Goal: Transaction & Acquisition: Purchase product/service

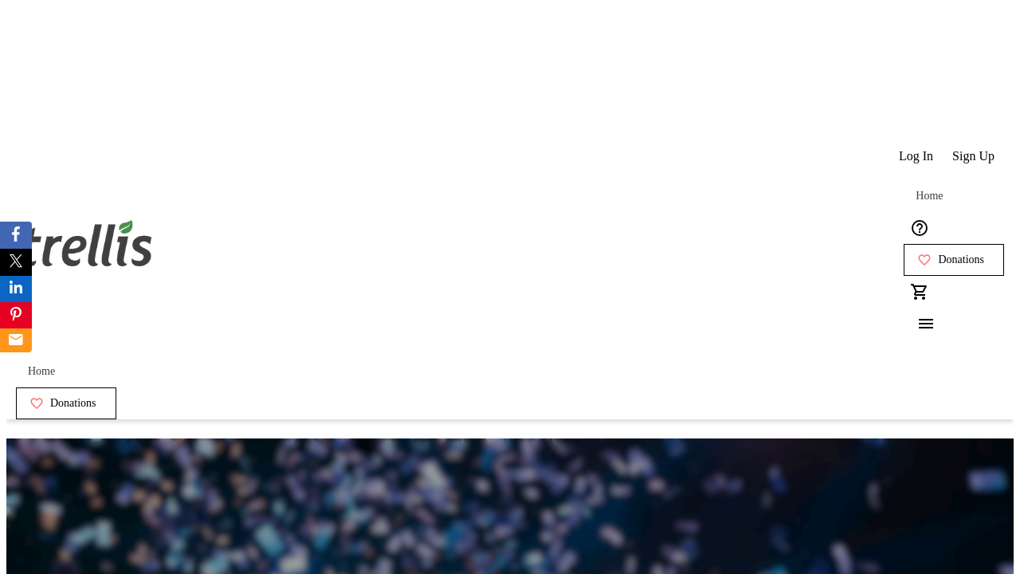
click at [938, 253] on span "Donations" at bounding box center [961, 259] width 46 height 13
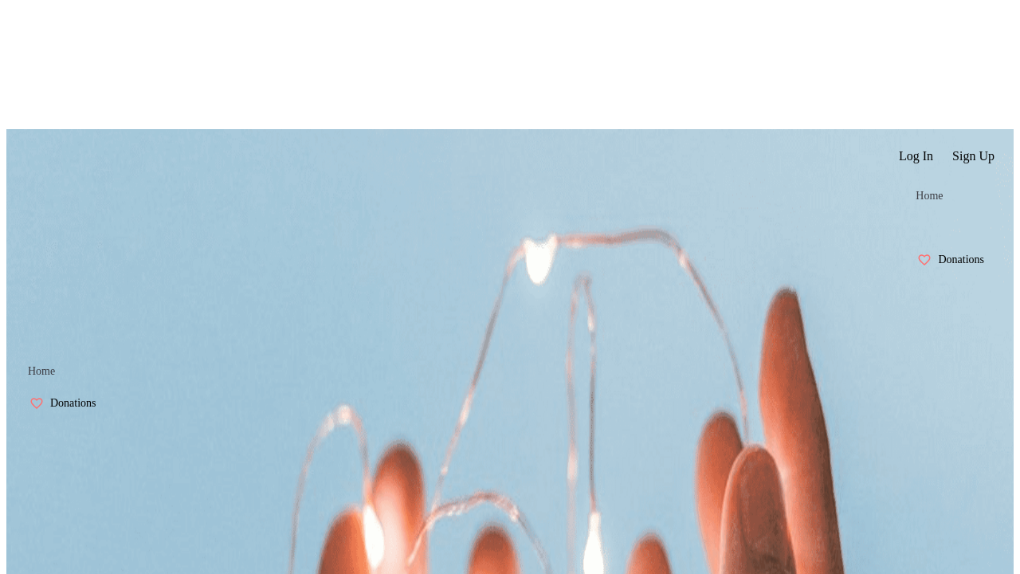
select select "CA"
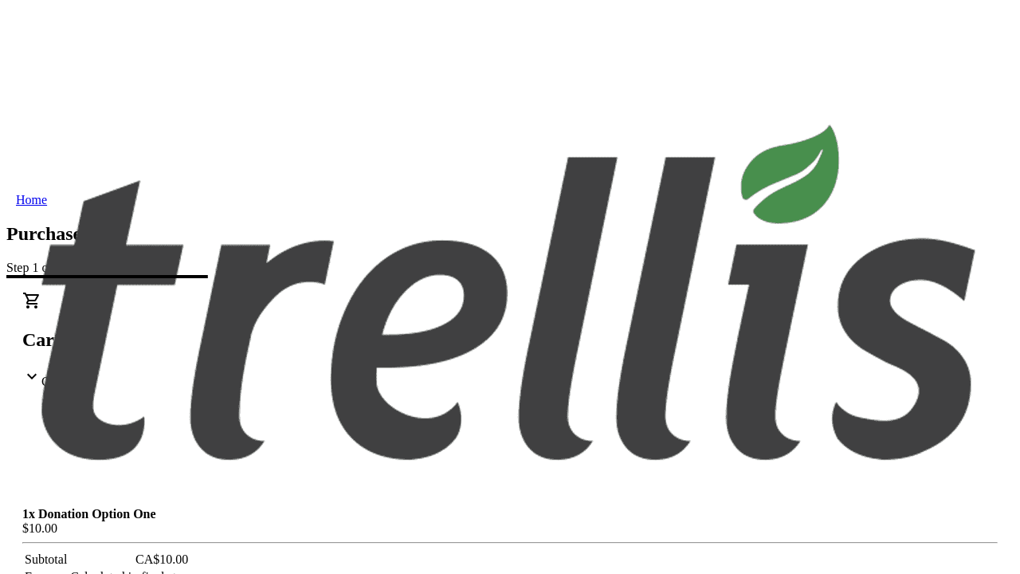
type input "[EMAIL_ADDRESS][DOMAIN_NAME]"
type input "Zelda"
type input "Littel"
type input "[STREET_ADDRESS][PERSON_NAME]"
type input "Kelowna"
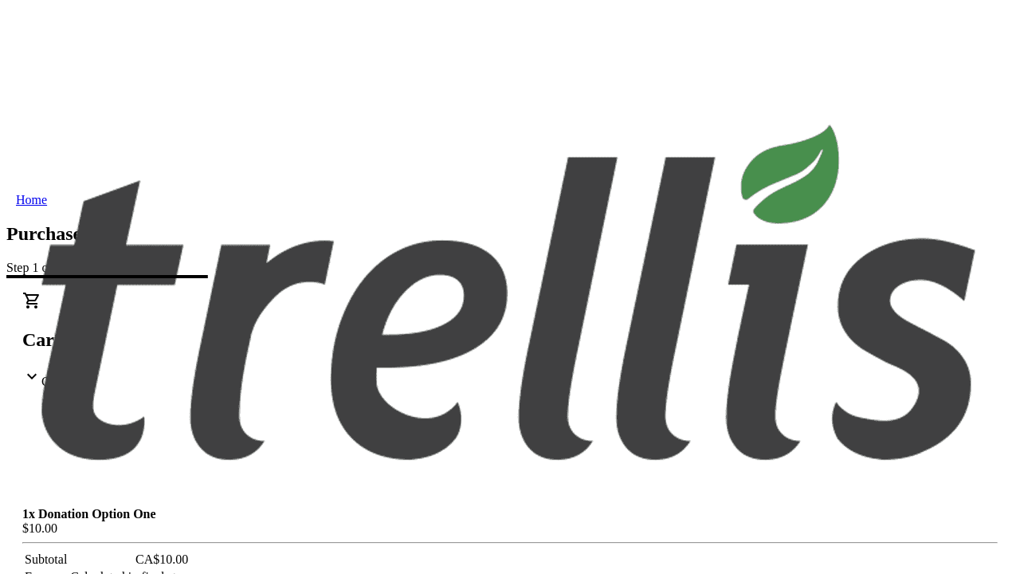
select select "BC"
type input "Kelowna"
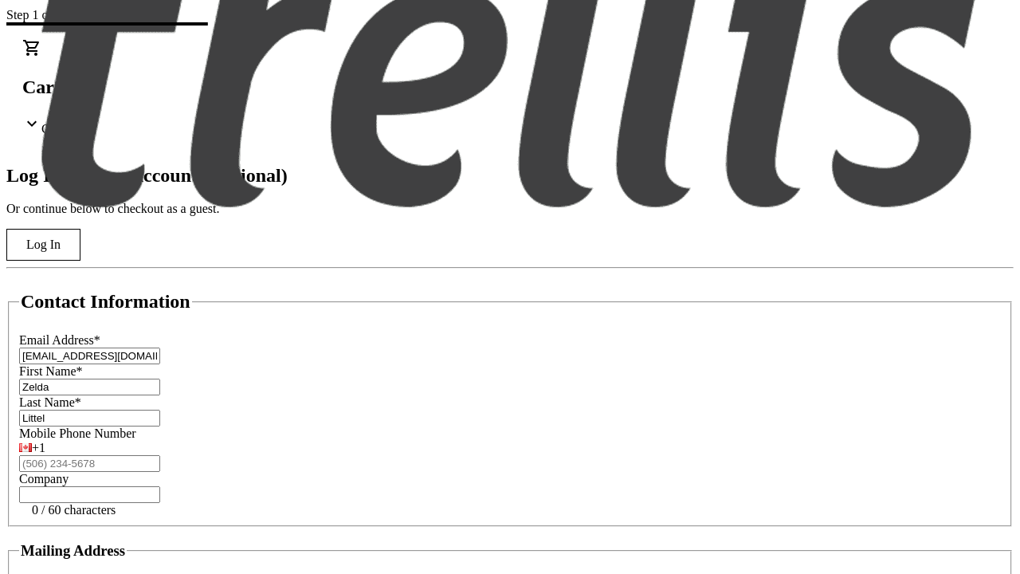
type input "V1Y 0C2"
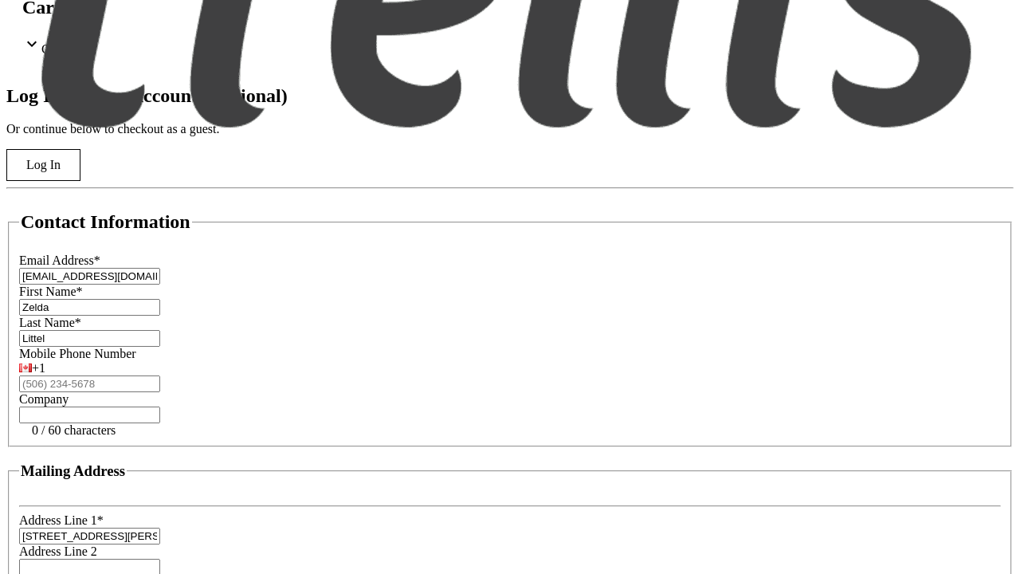
scroll to position [429, 0]
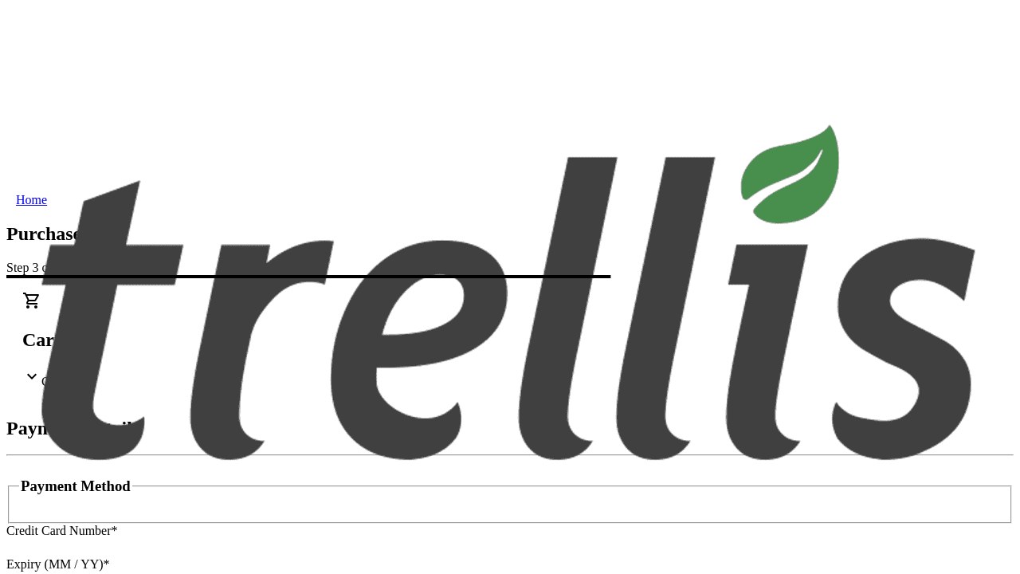
type input "V1Y 0C2"
